Goal: Check status

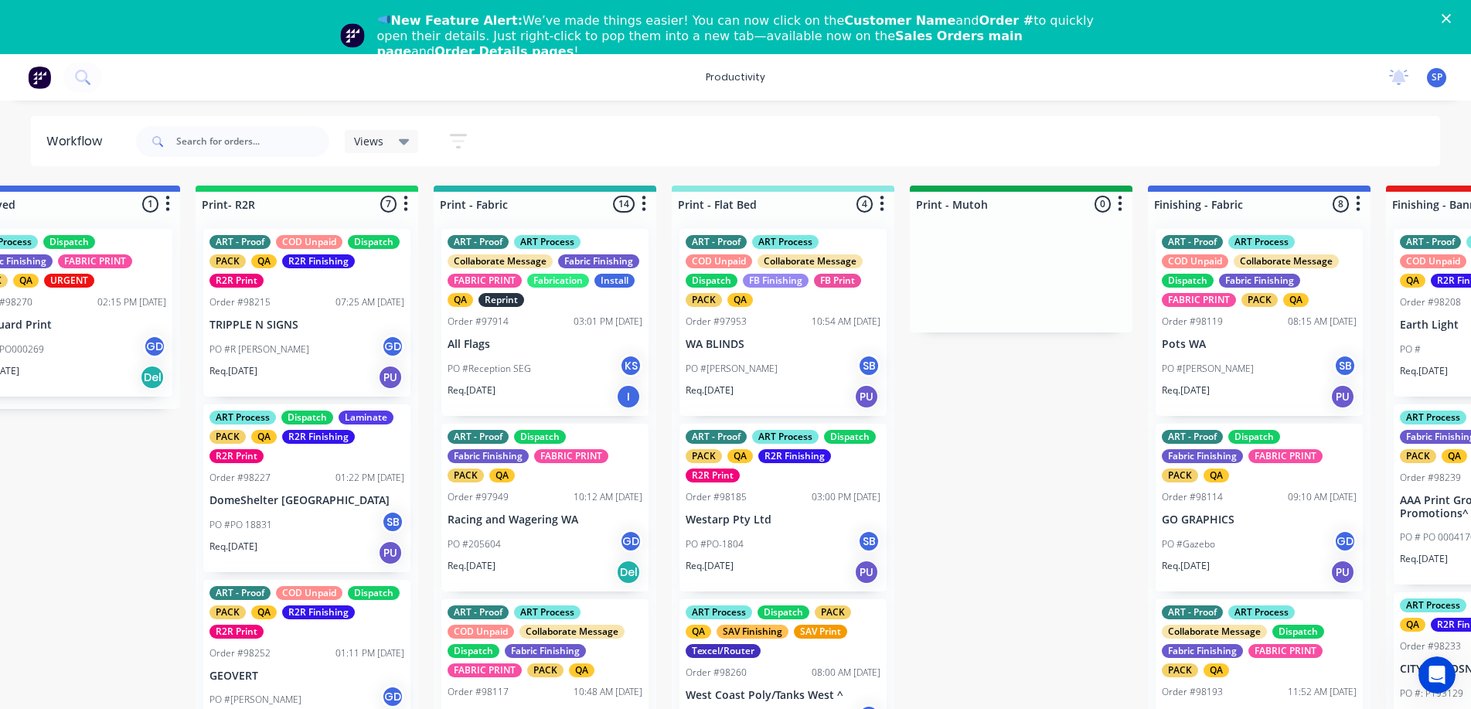
scroll to position [0, 1738]
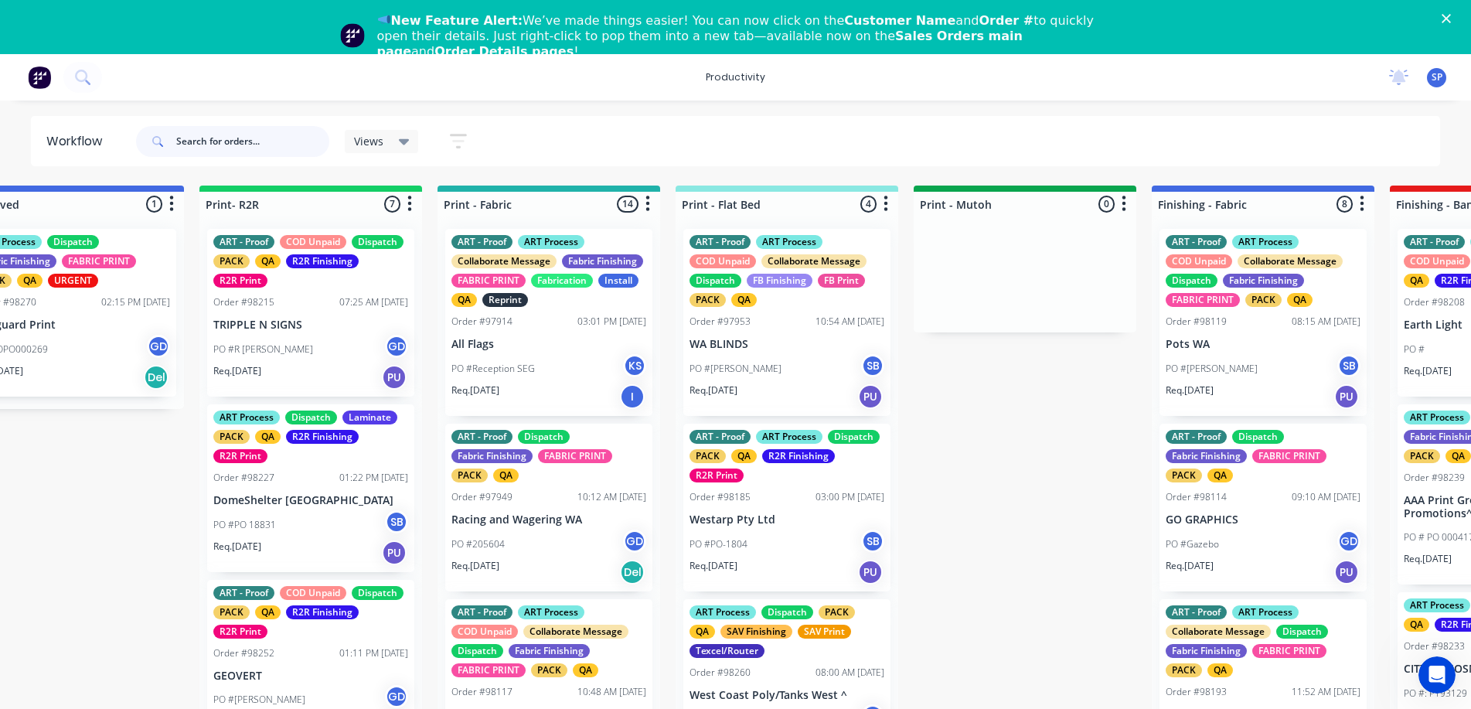
click at [219, 144] on input "text" at bounding box center [252, 141] width 153 height 31
type input "98257"
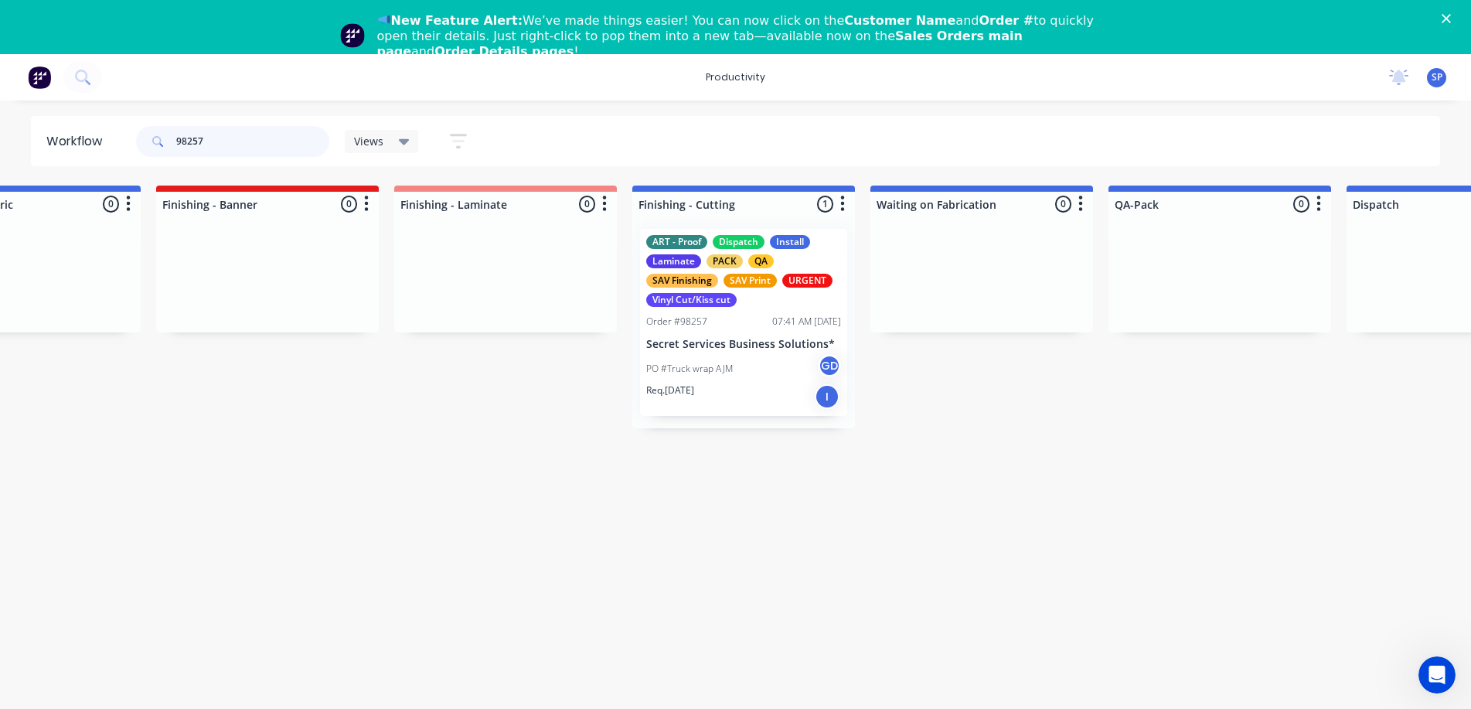
scroll to position [0, 2997]
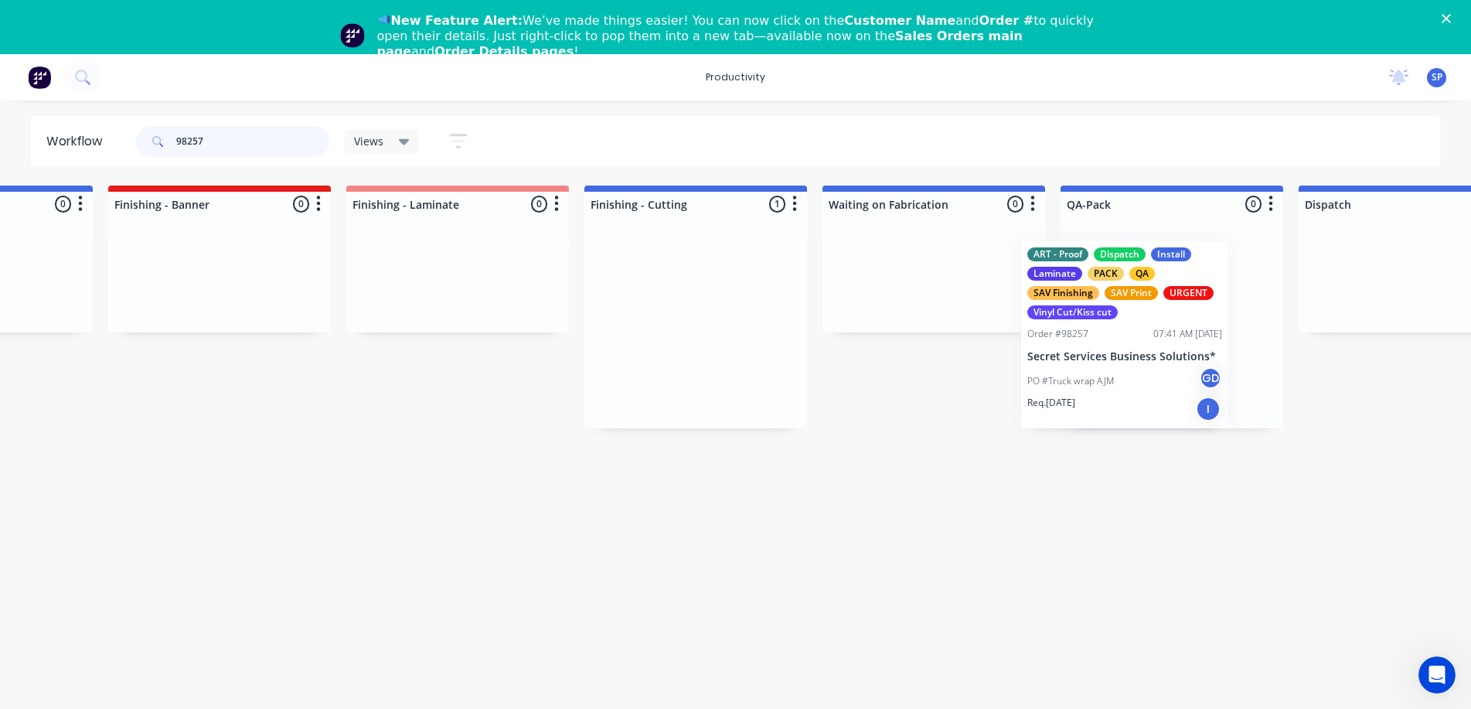
drag, startPoint x: 693, startPoint y: 332, endPoint x: 1131, endPoint y: 336, distance: 437.4
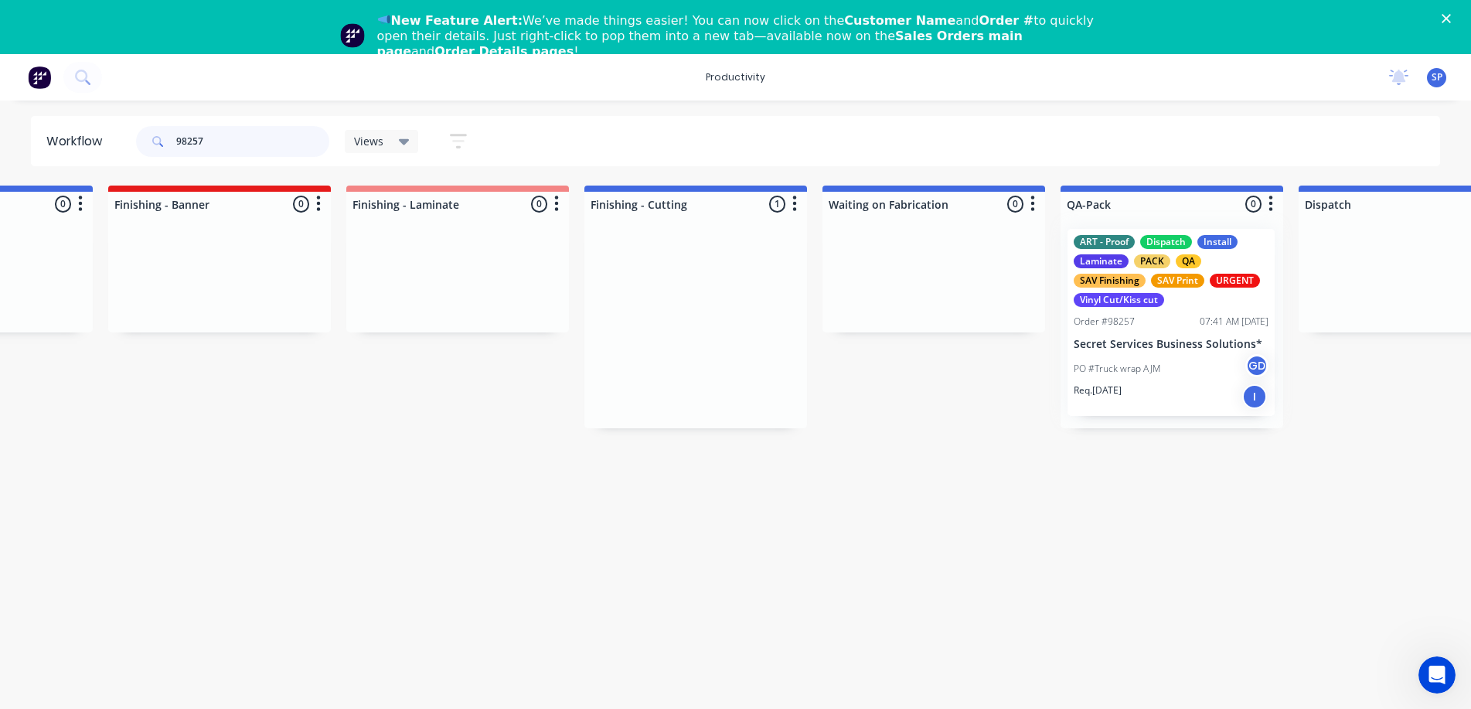
scroll to position [0, 3020]
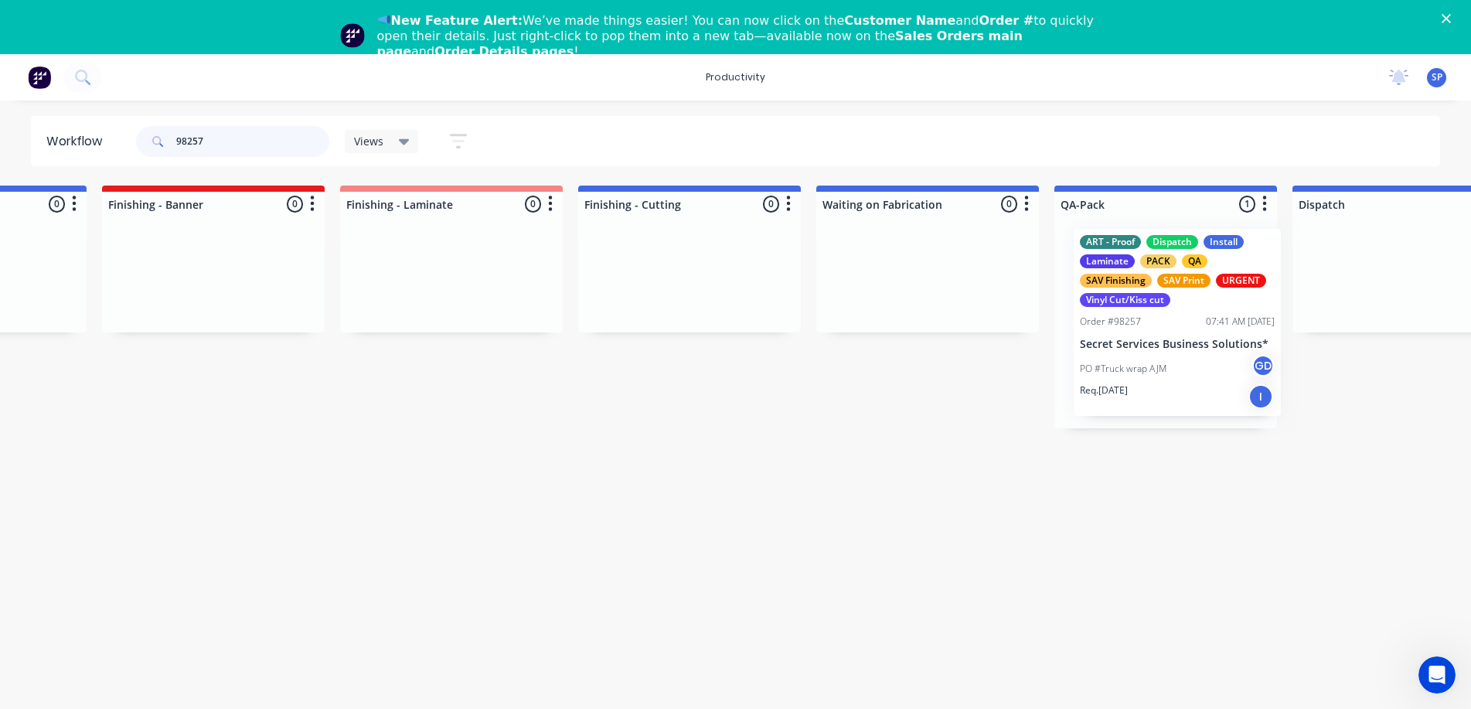
drag, startPoint x: 1109, startPoint y: 329, endPoint x: 1119, endPoint y: 331, distance: 10.2
click at [1119, 331] on div "ART - Proof Dispatch Install Laminate PACK QA SAV Finishing SAV Print URGENT Vi…" at bounding box center [1165, 322] width 223 height 212
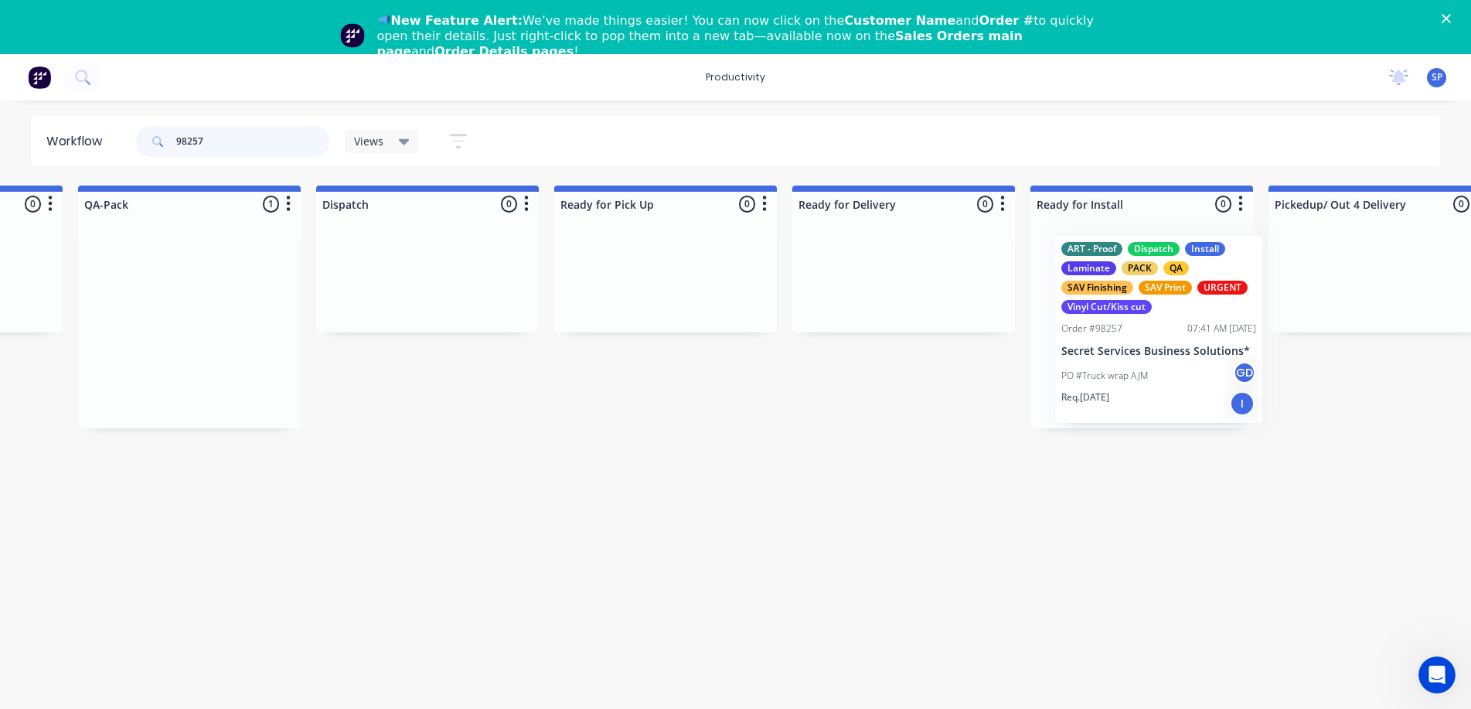
scroll to position [0, 4007]
drag, startPoint x: 1120, startPoint y: 331, endPoint x: 1111, endPoint y: 336, distance: 10.1
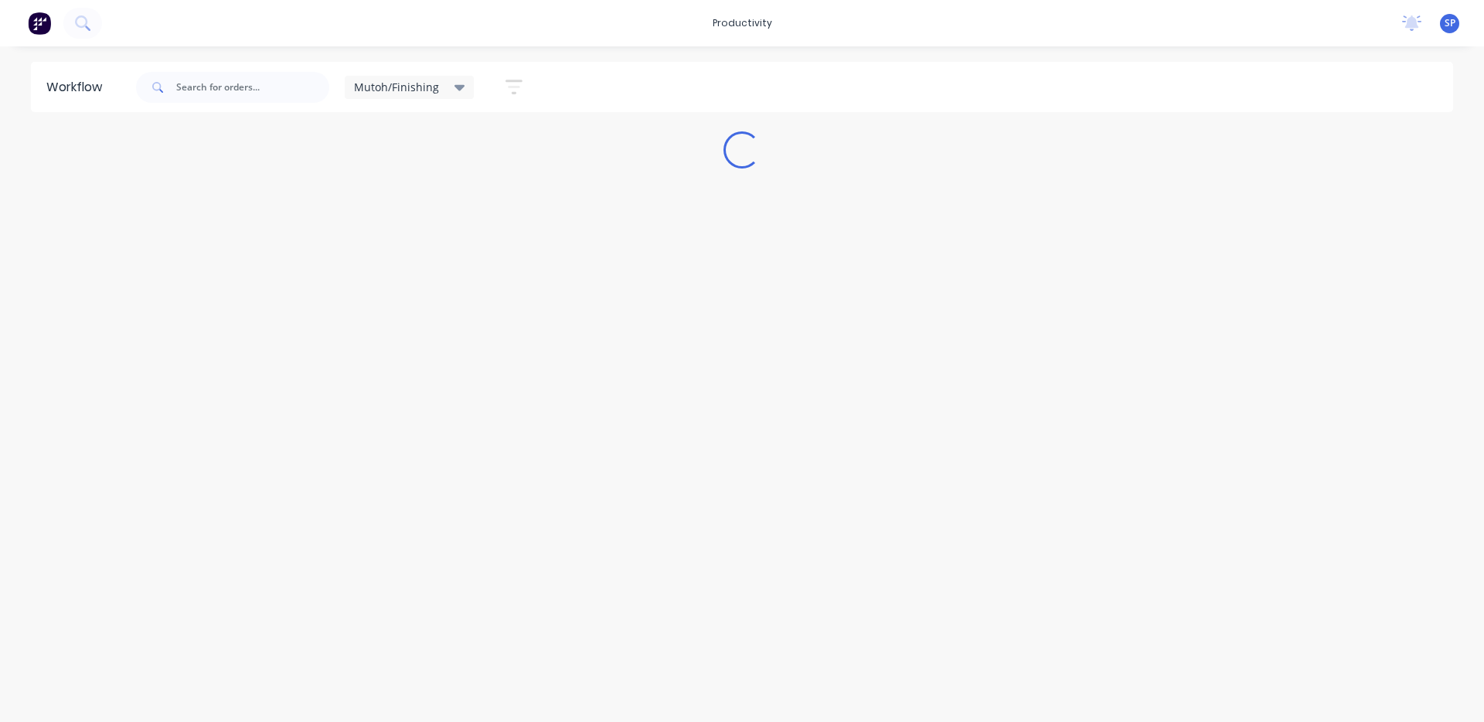
click at [455, 86] on icon at bounding box center [459, 88] width 11 height 6
click at [368, 197] on button "None" at bounding box center [438, 202] width 165 height 18
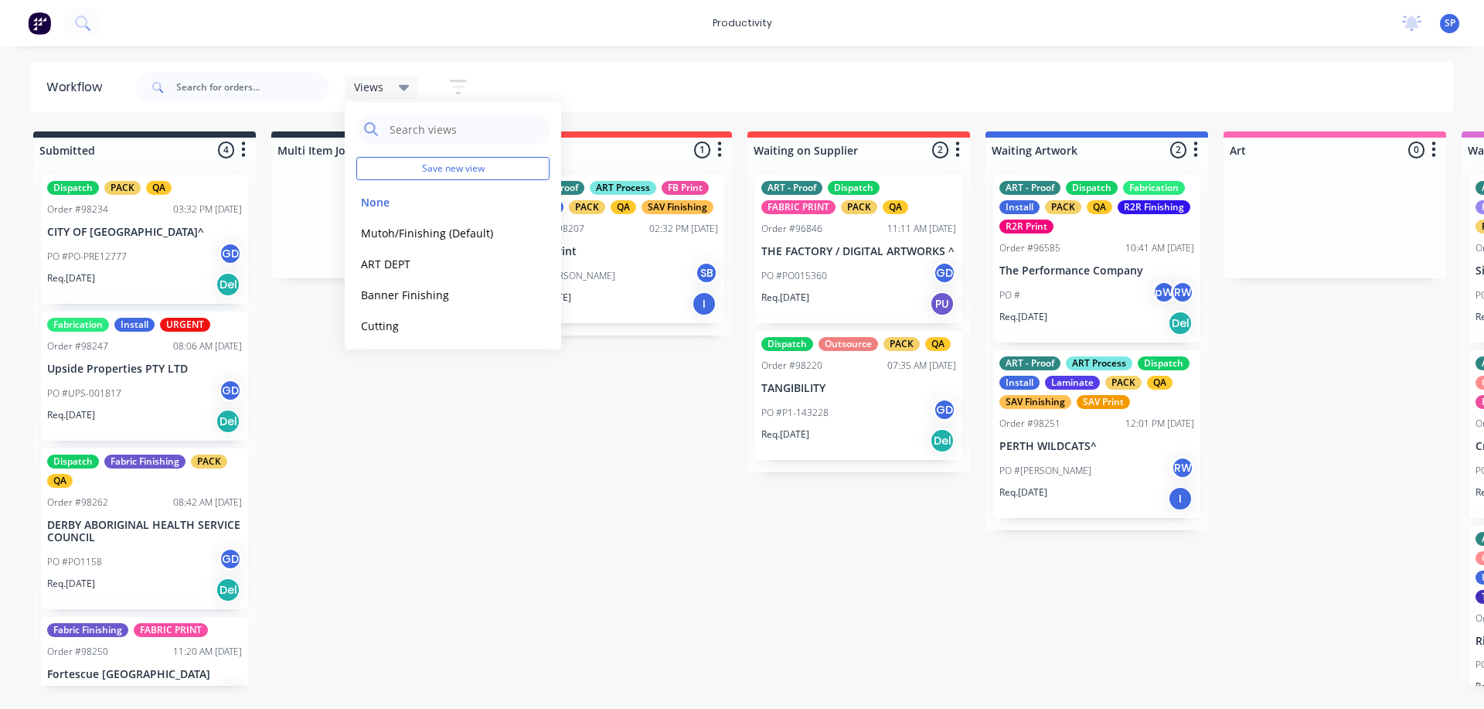
drag, startPoint x: 337, startPoint y: 689, endPoint x: 336, endPoint y: 702, distance: 12.4
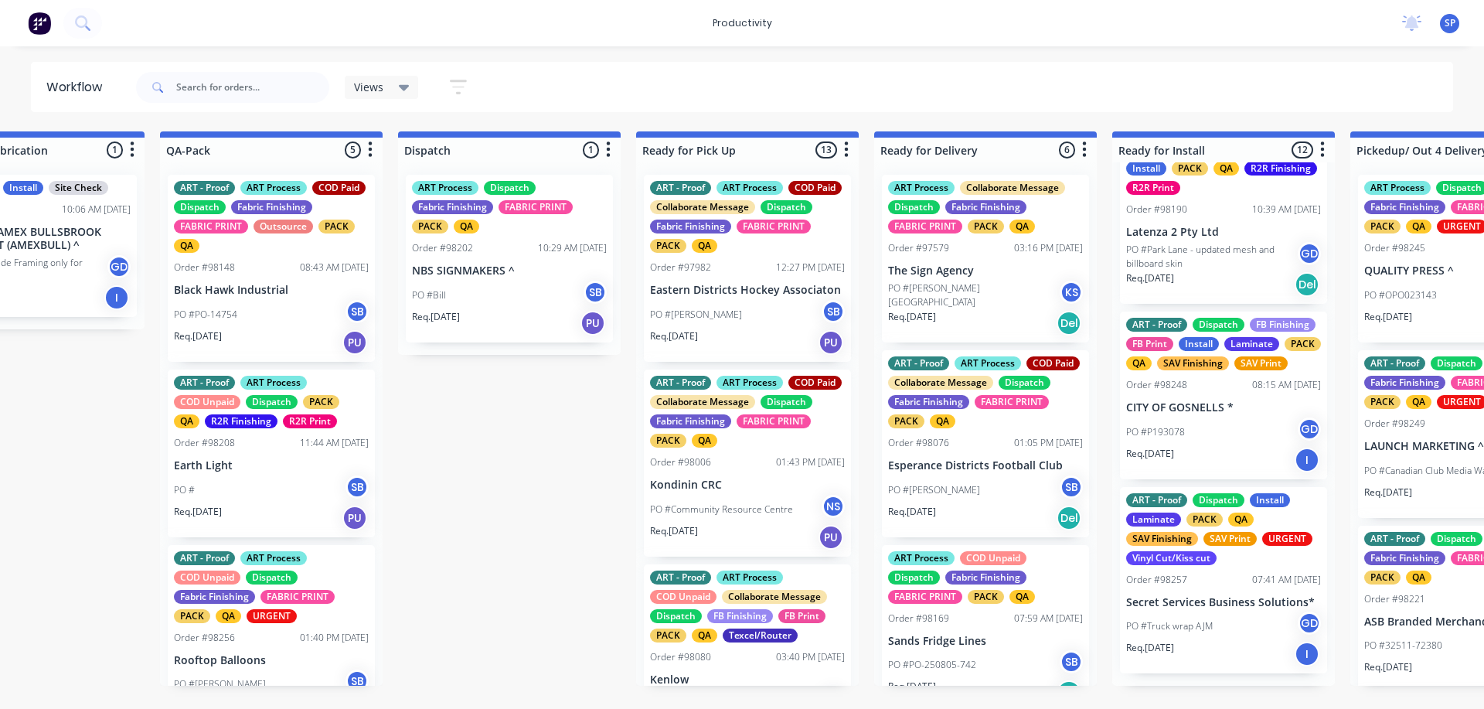
scroll to position [1236, 0]
